Goal: Find specific page/section

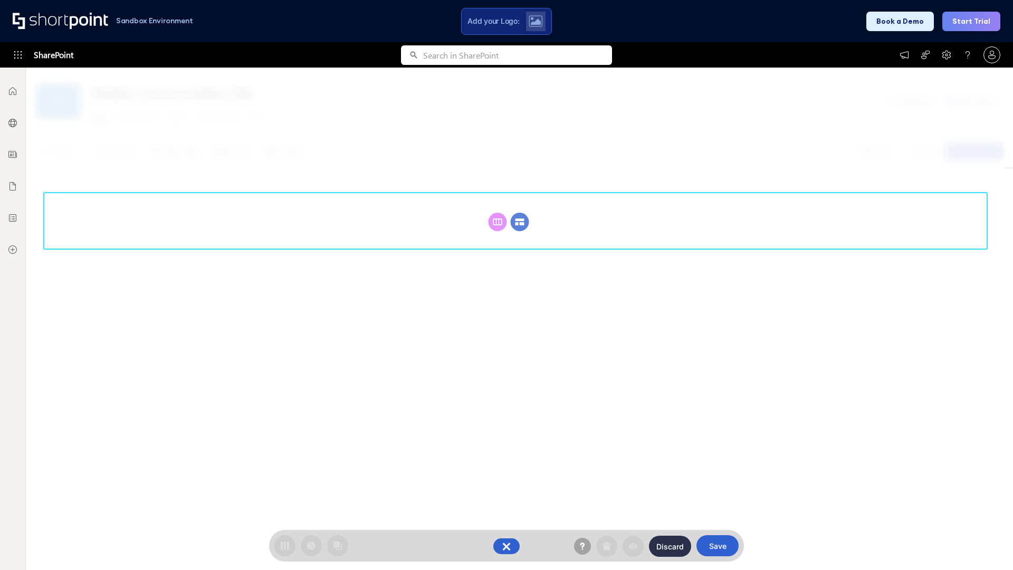
click at [520, 222] on circle at bounding box center [520, 222] width 18 height 18
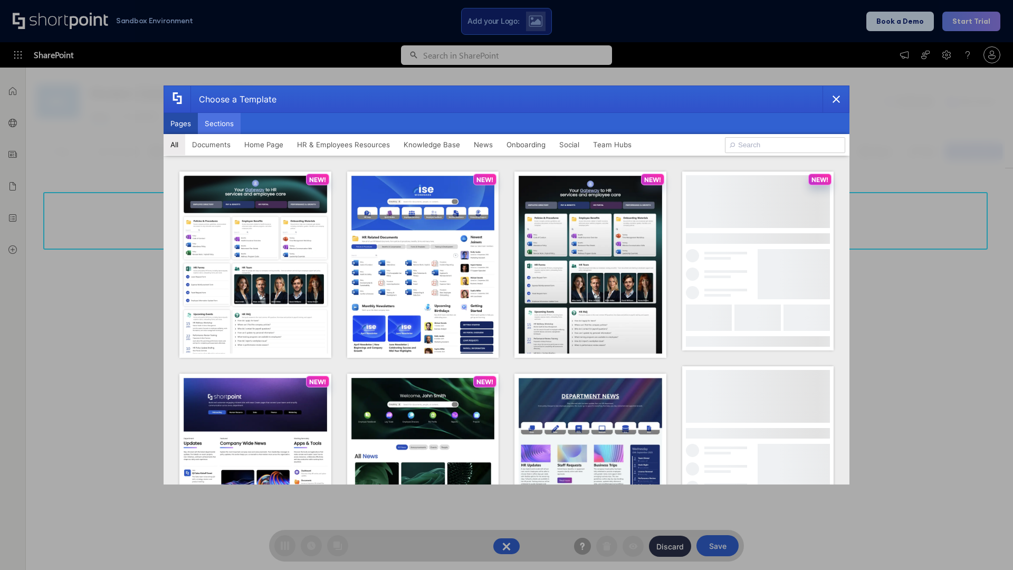
click at [219, 123] on button "Sections" at bounding box center [219, 123] width 43 height 21
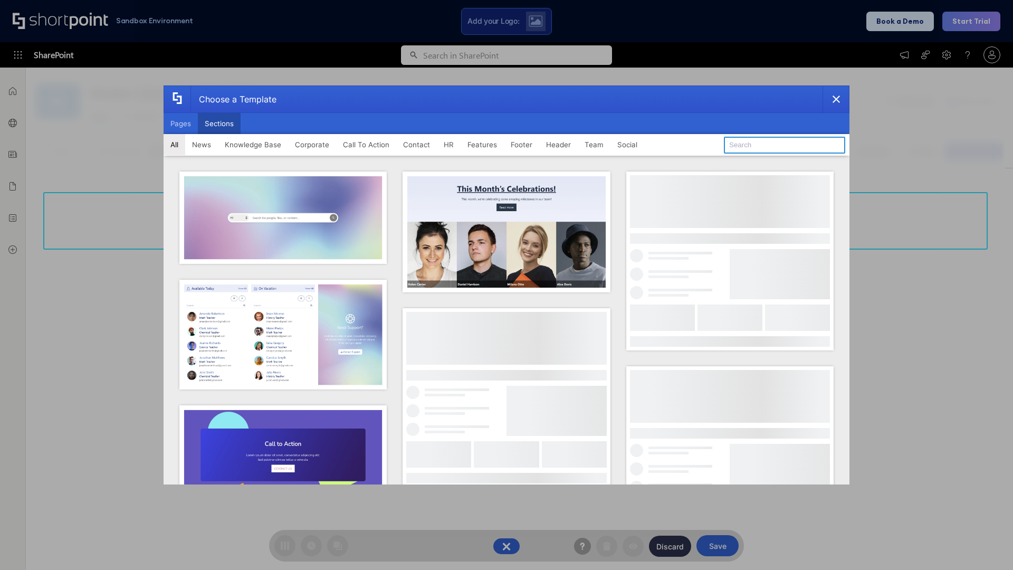
type input "Features Kit 2"
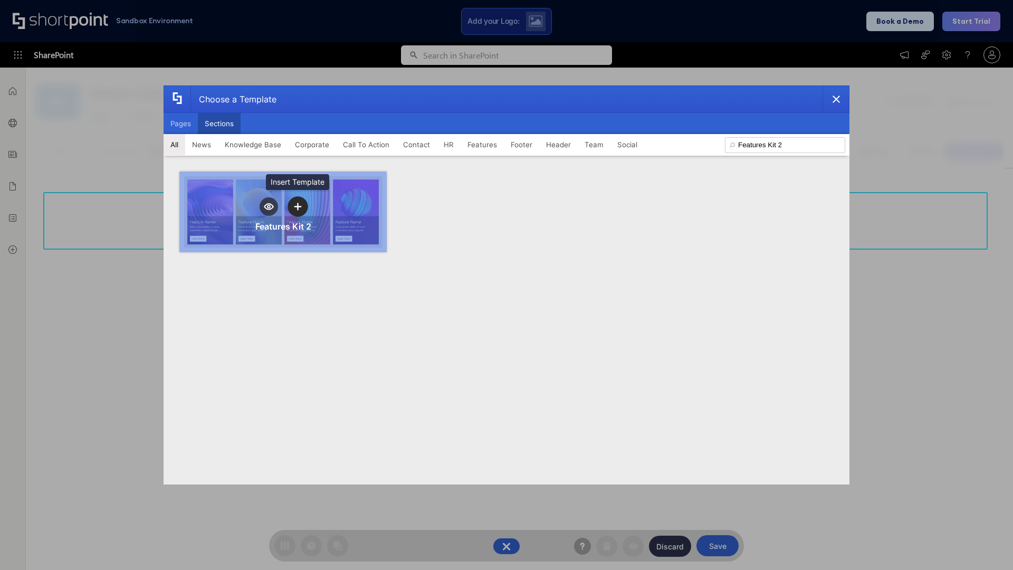
click at [298, 206] on icon "template selector" at bounding box center [297, 206] width 7 height 7
